Goal: Transaction & Acquisition: Download file/media

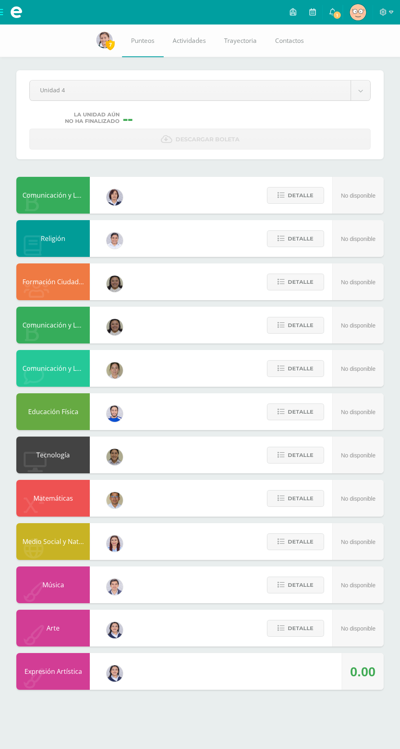
click at [33, 85] on body "Archivos Cerrar panel Configuración Cerrar sesión [PERSON_NAME] Mi Perfil 1 1 A…" at bounding box center [200, 353] width 400 height 706
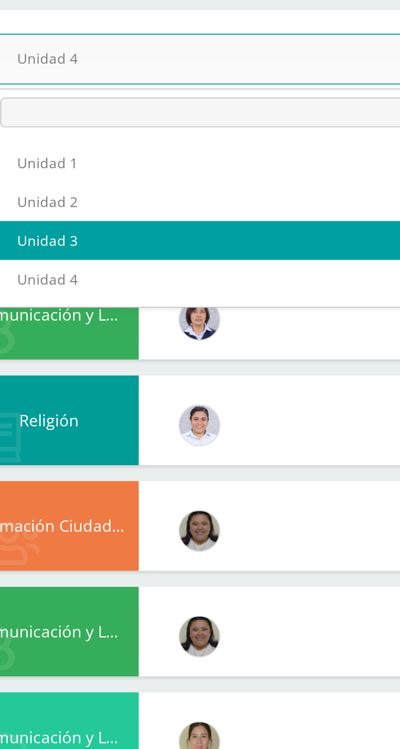
select select "Unidad 3"
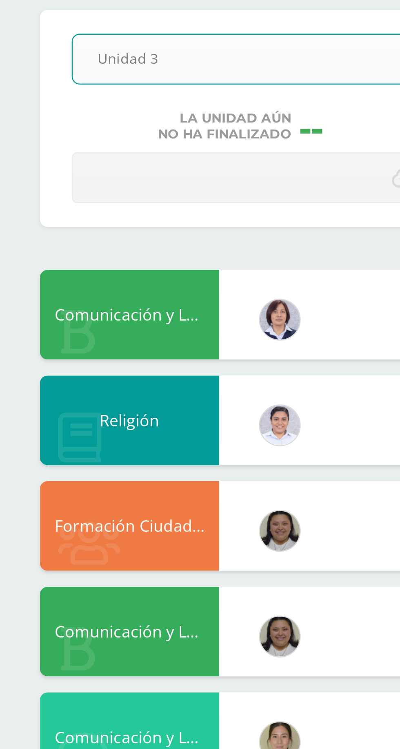
click at [5, 187] on div "Pendiente Unidad 3 Unidad 1 Unidad 2 Unidad 3 Unidad 4 La unidad aún no ha fina…" at bounding box center [200, 366] width 400 height 682
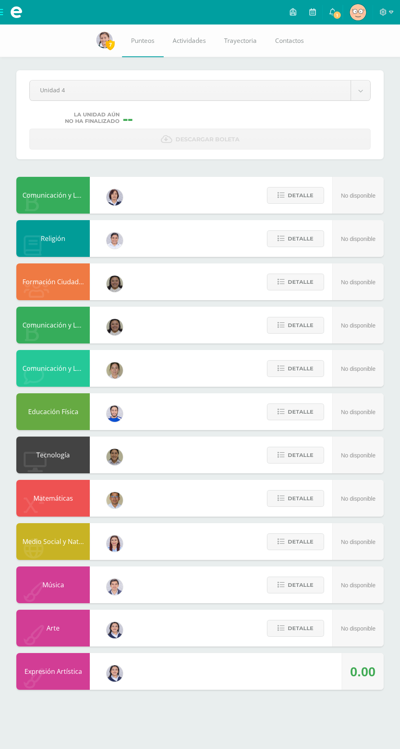
click at [346, 90] on body "Archivos Cerrar panel Configuración Cerrar sesión Julio Armando Mi Perfil 1 1 A…" at bounding box center [200, 353] width 400 height 706
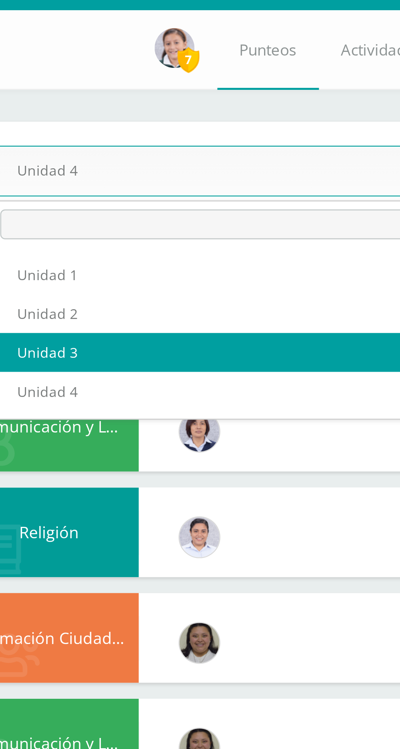
select select "Unidad 3"
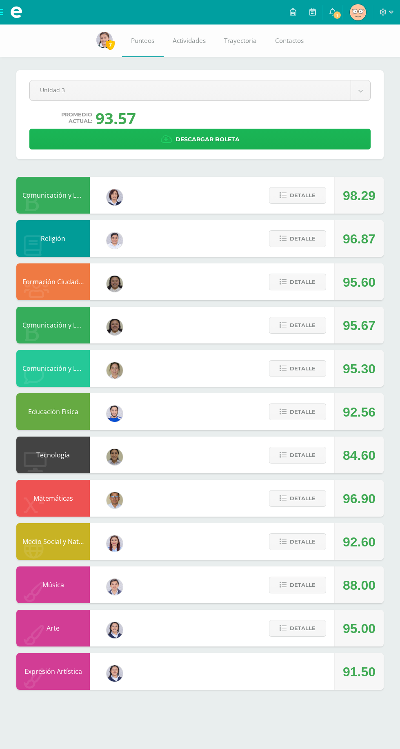
click at [242, 146] on link "Descargar boleta" at bounding box center [199, 139] width 341 height 21
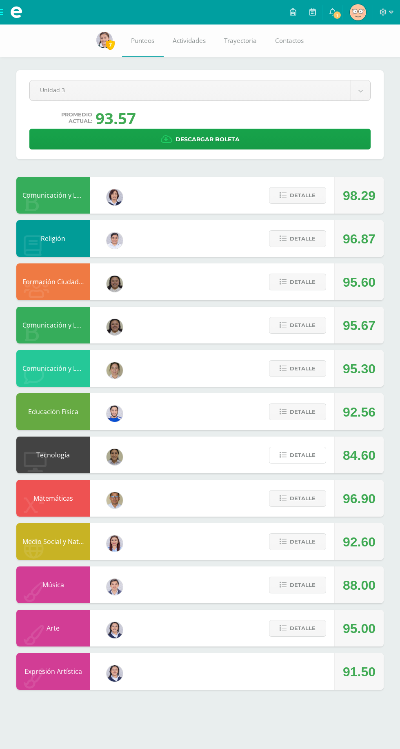
click at [315, 450] on span "Detalle" at bounding box center [303, 455] width 26 height 15
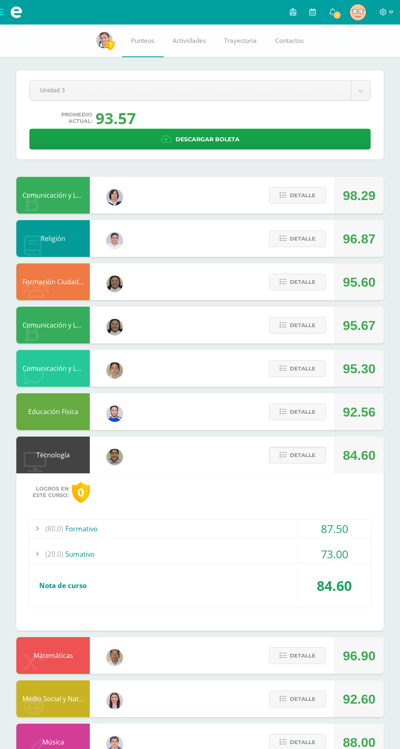
click at [333, 556] on div "73.00" at bounding box center [335, 554] width 74 height 18
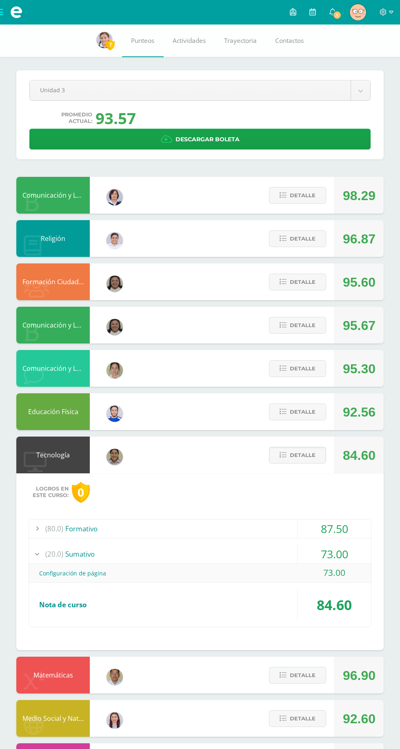
click at [350, 555] on div "73.00" at bounding box center [335, 554] width 74 height 18
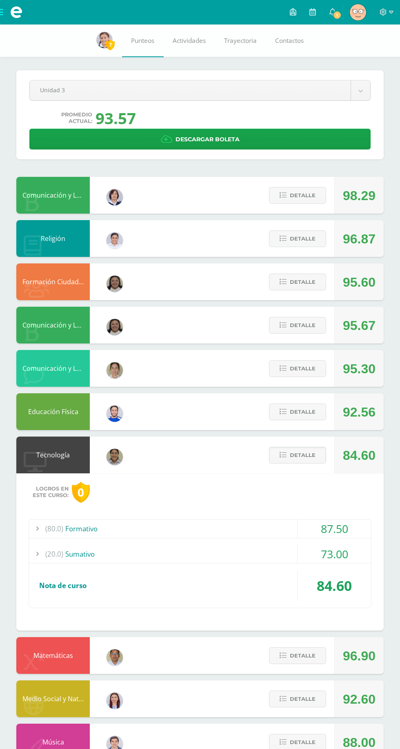
click at [304, 455] on span "Detalle" at bounding box center [303, 455] width 26 height 15
